Goal: Transaction & Acquisition: Purchase product/service

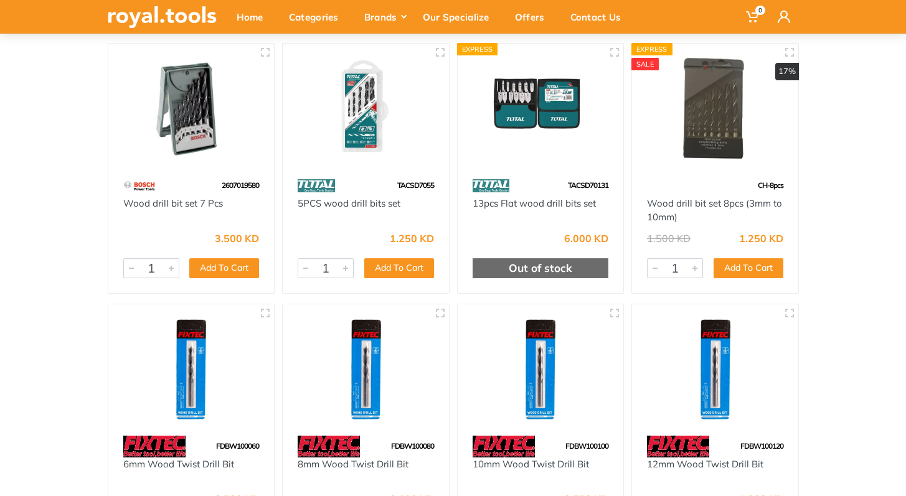
scroll to position [148, 0]
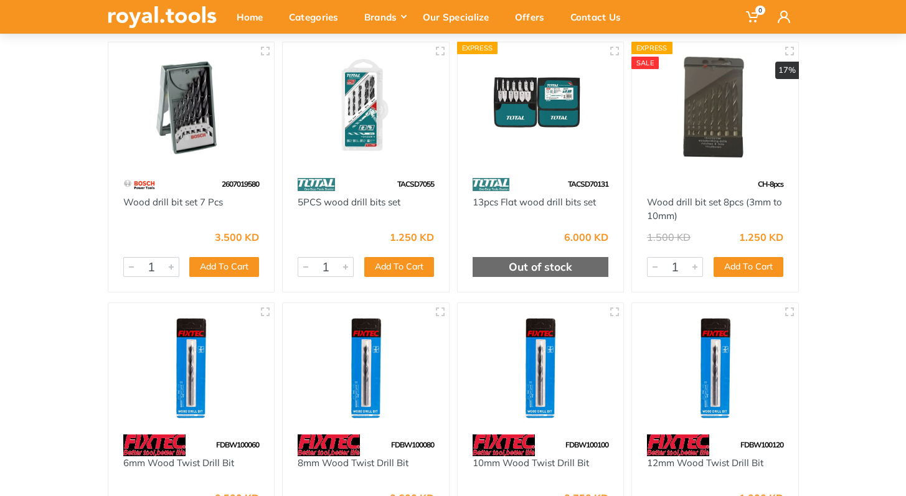
click at [208, 133] on img at bounding box center [192, 108] width 144 height 108
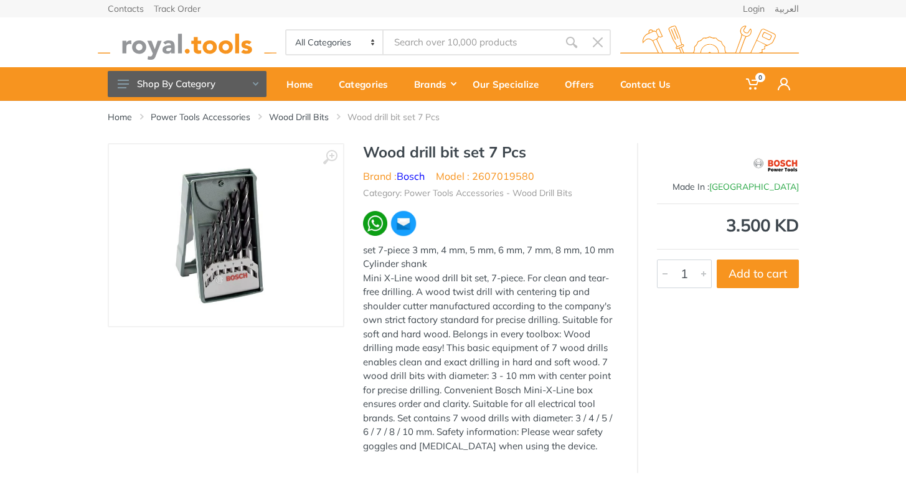
click at [222, 215] on img at bounding box center [226, 235] width 172 height 157
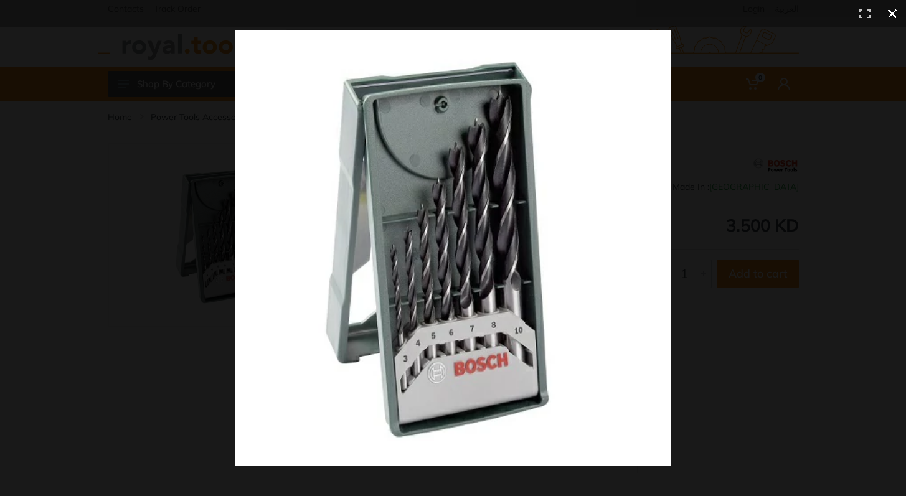
click at [222, 215] on div at bounding box center [453, 248] width 906 height 496
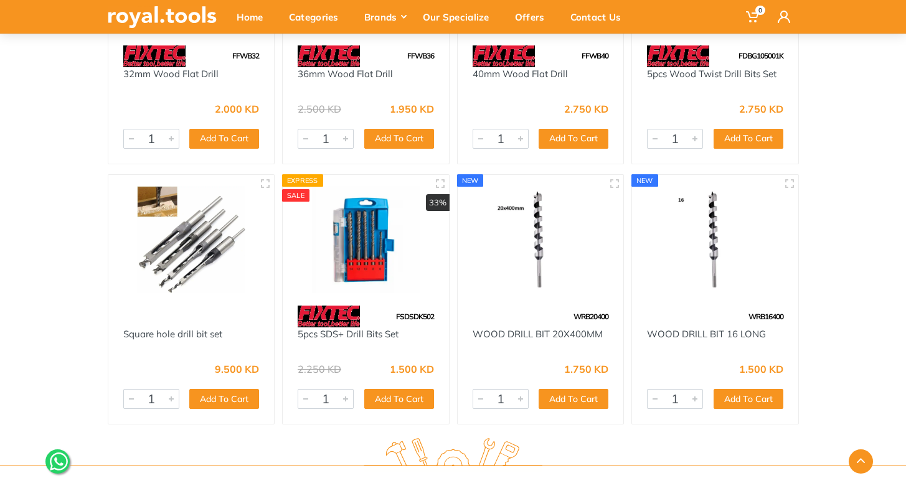
scroll to position [1038, 0]
